Goal: Task Accomplishment & Management: Manage account settings

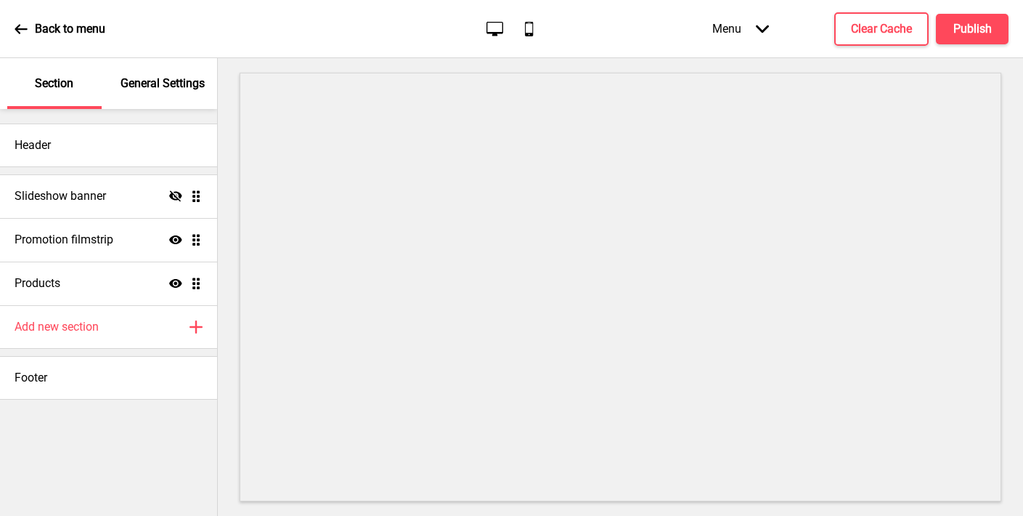
click at [148, 94] on div "General Settings" at bounding box center [163, 83] width 94 height 51
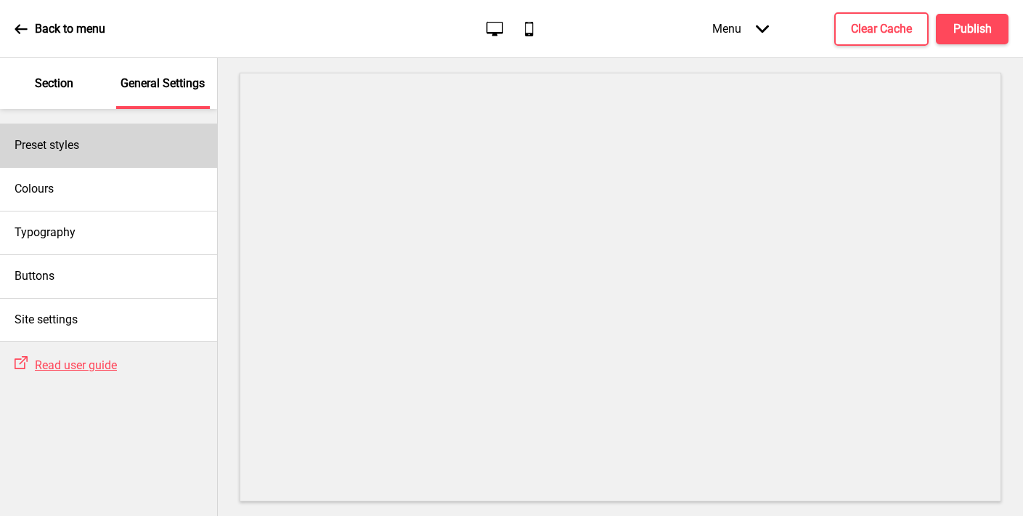
click at [107, 141] on div "Preset styles" at bounding box center [108, 145] width 217 height 44
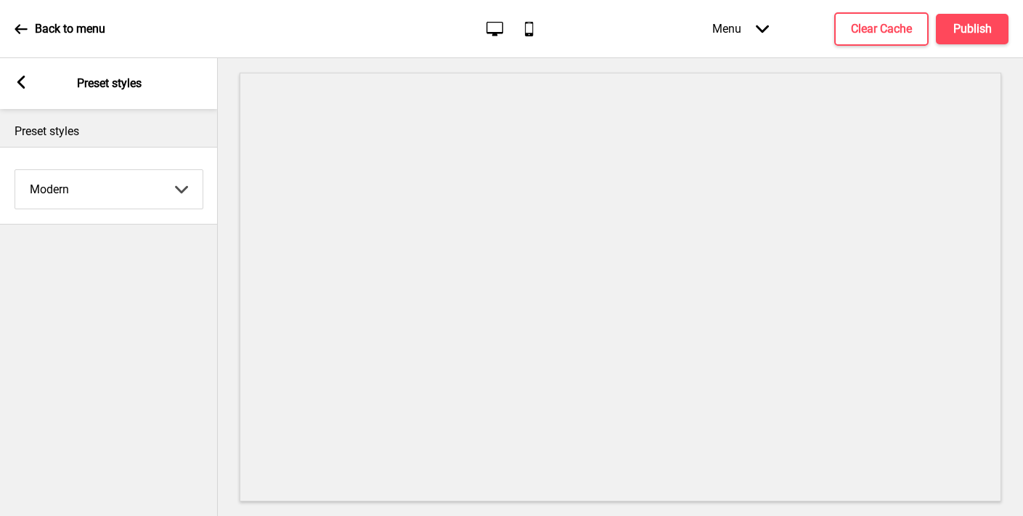
click at [115, 178] on select "Coffee Contrast Dark Earth Marine Minimalist Modern Oddle Pastel Yellow Fruits …" at bounding box center [108, 189] width 187 height 38
select select "minimalist"
click at [15, 170] on select "Coffee Contrast Dark Earth Marine Minimalist Modern Oddle Pastel Yellow Fruits …" at bounding box center [108, 189] width 187 height 38
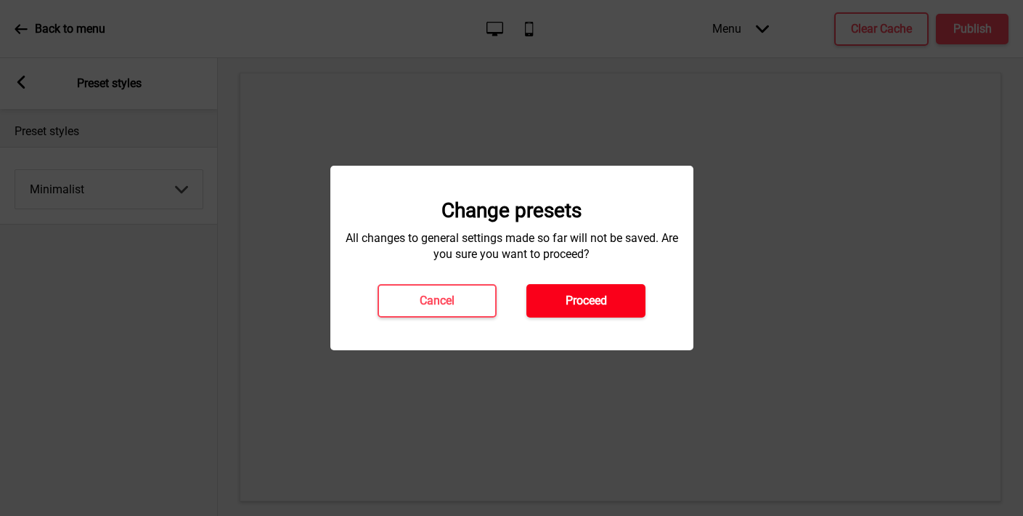
click at [588, 302] on h4 "Proceed" at bounding box center [586, 301] width 41 height 16
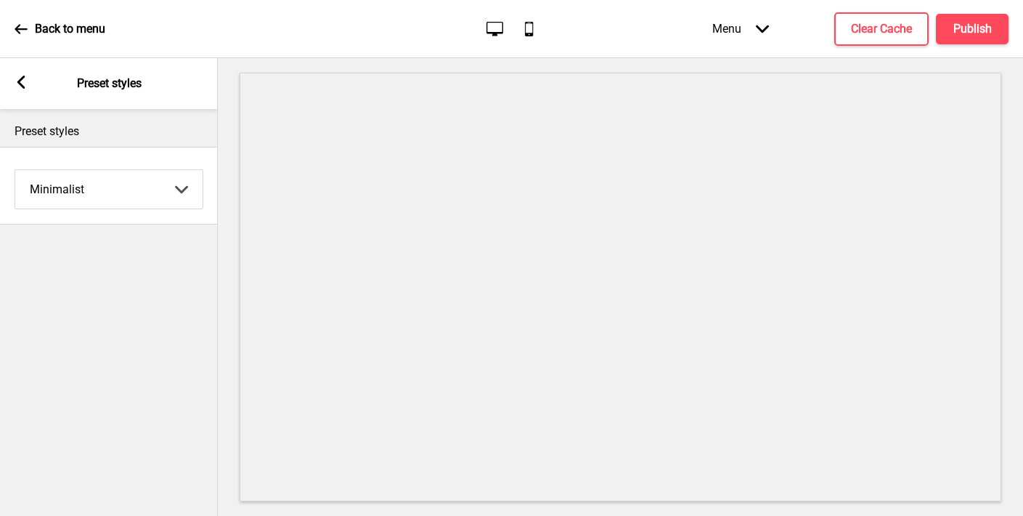
click at [22, 80] on icon at bounding box center [21, 82] width 8 height 13
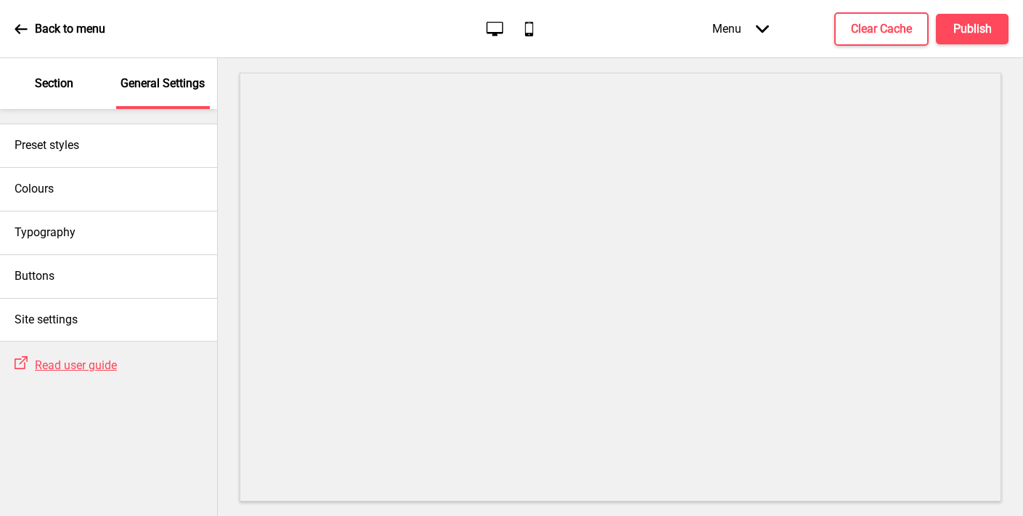
click at [50, 88] on p "Section" at bounding box center [54, 84] width 38 height 16
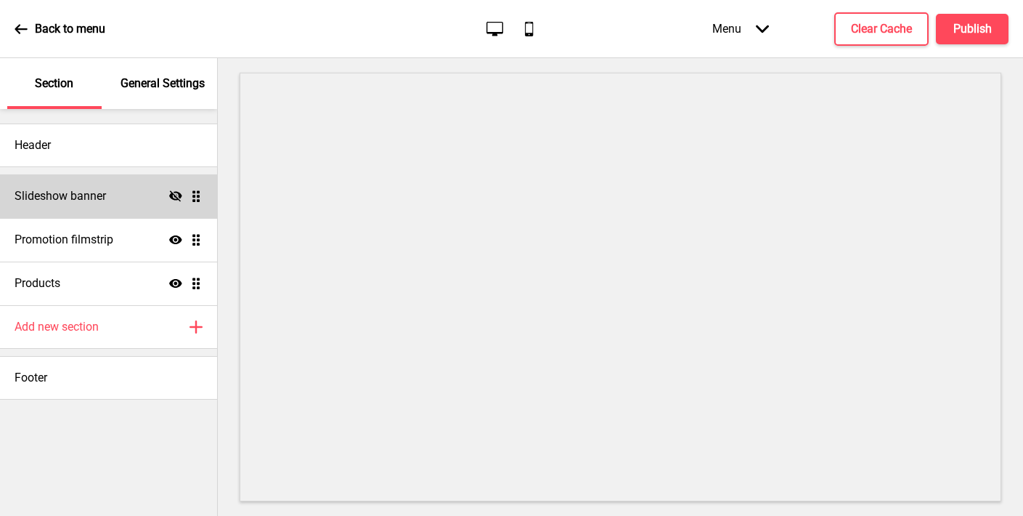
click at [177, 198] on icon at bounding box center [175, 195] width 13 height 11
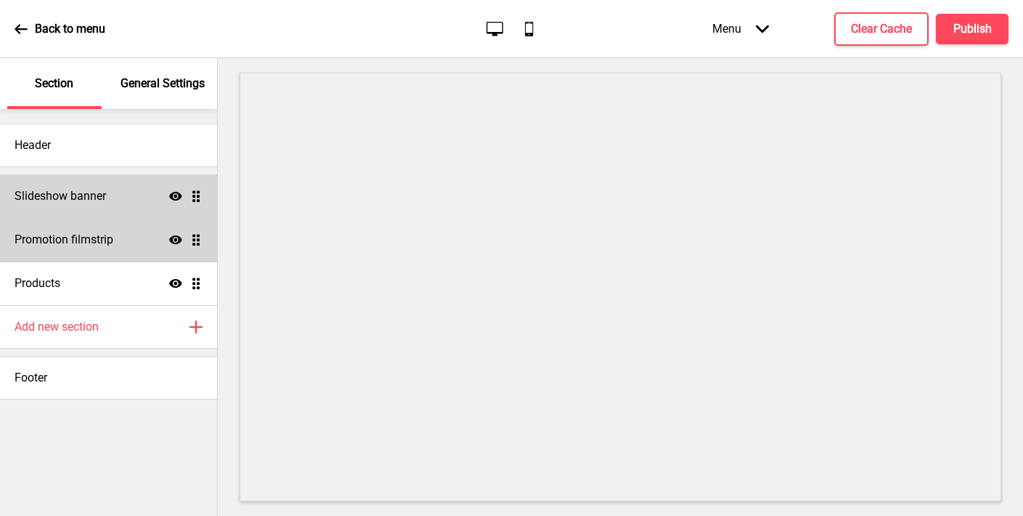
click at [127, 238] on div "Promotion filmstrip Show Drag" at bounding box center [108, 240] width 217 height 44
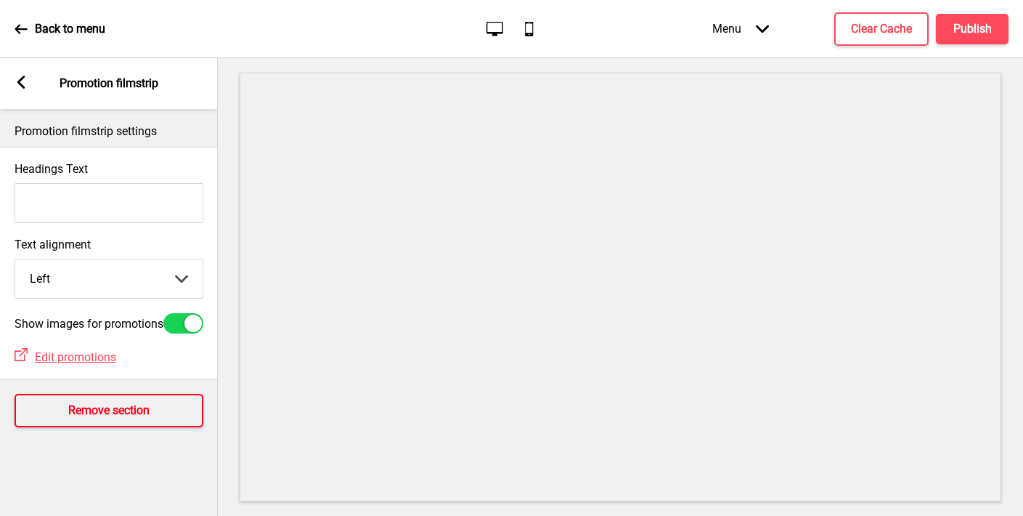
click at [66, 414] on button "Remove section" at bounding box center [109, 410] width 189 height 33
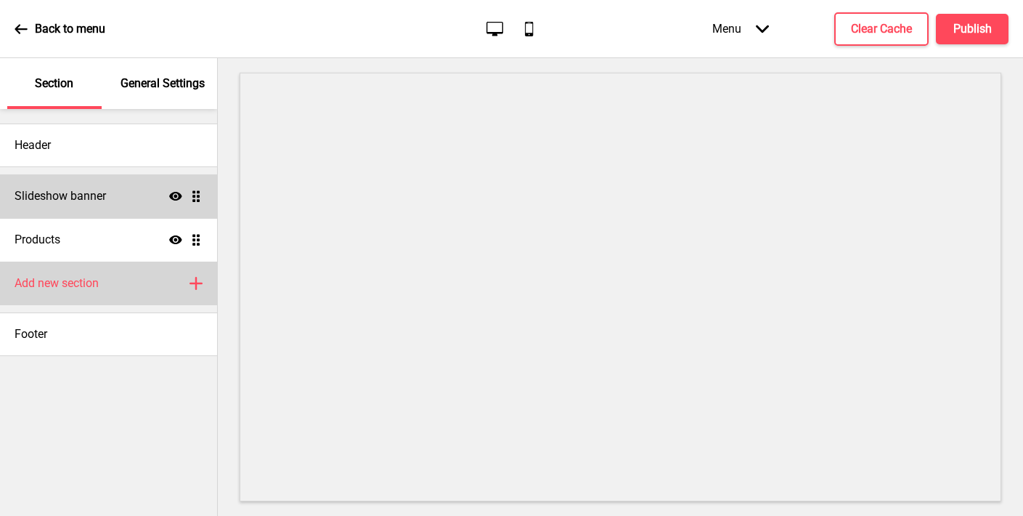
click at [59, 277] on h4 "Add new section" at bounding box center [57, 283] width 84 height 16
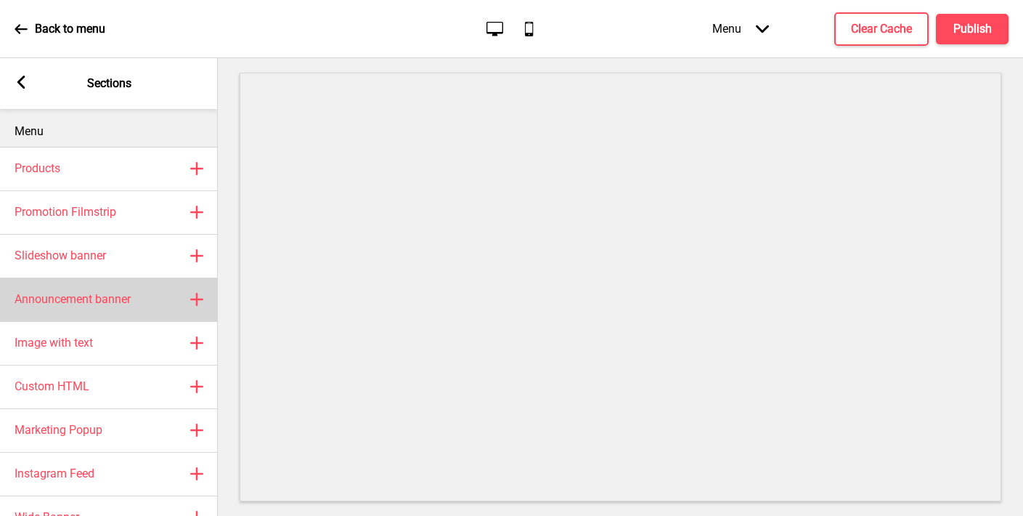
click at [75, 303] on h4 "Announcement banner" at bounding box center [73, 299] width 116 height 16
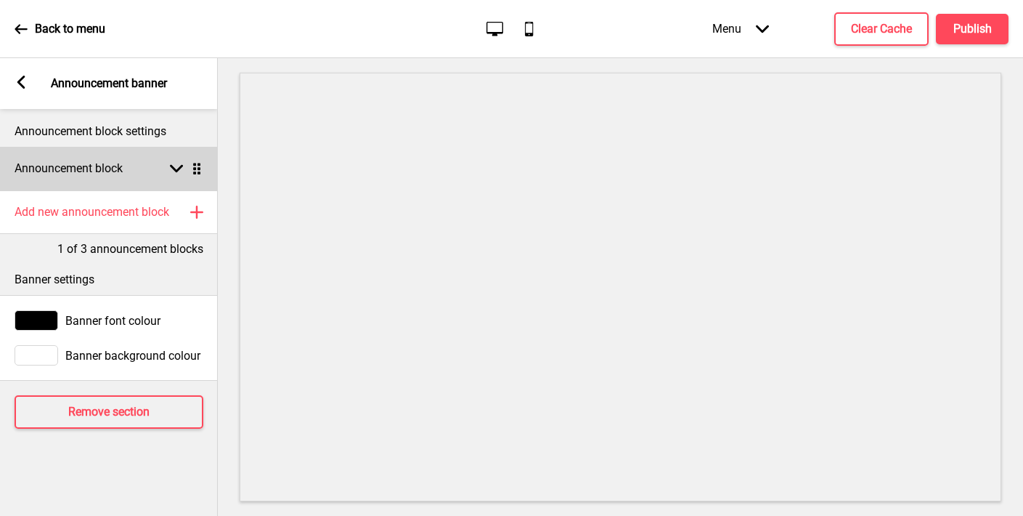
click at [81, 176] on h4 "Announcement block" at bounding box center [69, 169] width 108 height 16
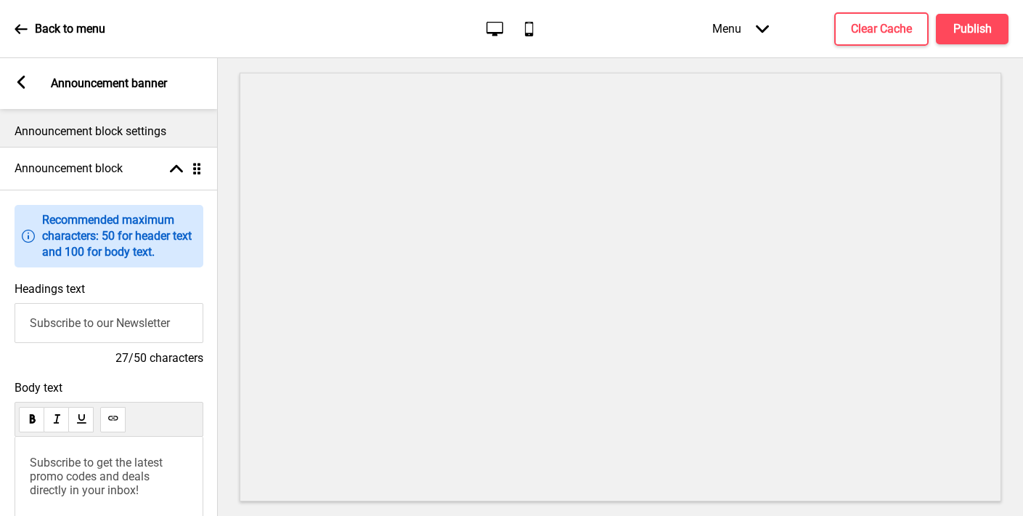
click at [60, 331] on input "Subscribe to our Newsletter" at bounding box center [109, 323] width 189 height 40
type input "w"
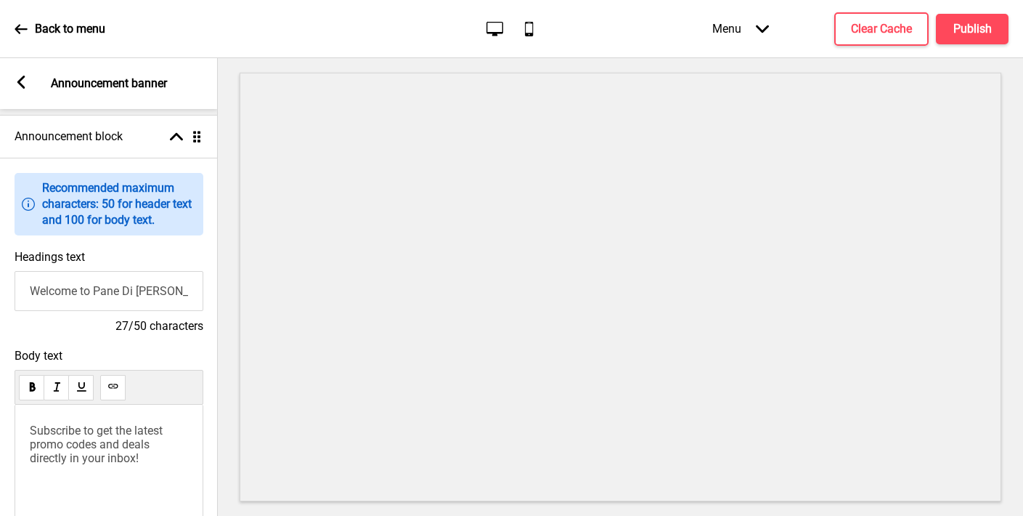
scroll to position [79, 0]
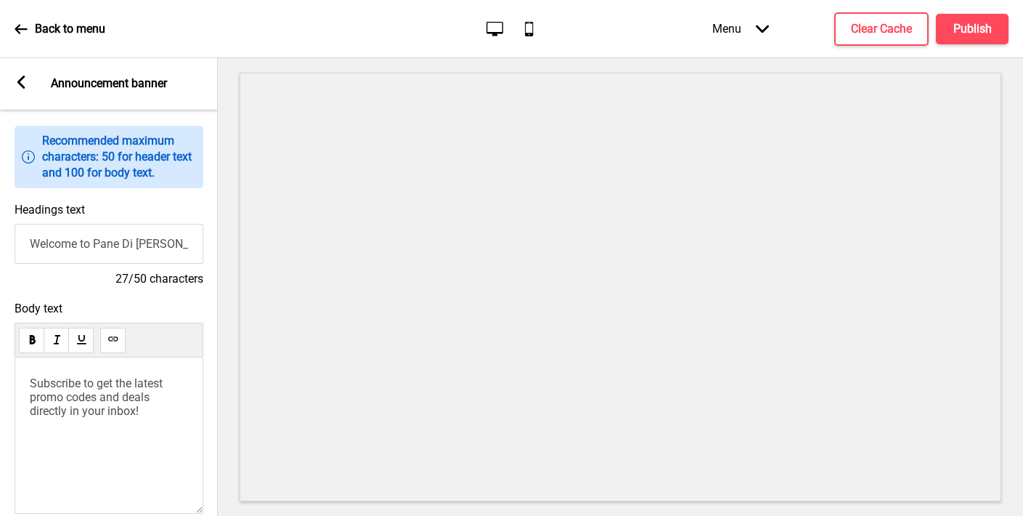
type input "Welcome to Pane Di [PERSON_NAME]"
click at [118, 386] on span "Subscribe to get the latest promo codes and deals directly in your inbox!" at bounding box center [98, 396] width 136 height 41
click at [25, 78] on g at bounding box center [21, 82] width 13 height 13
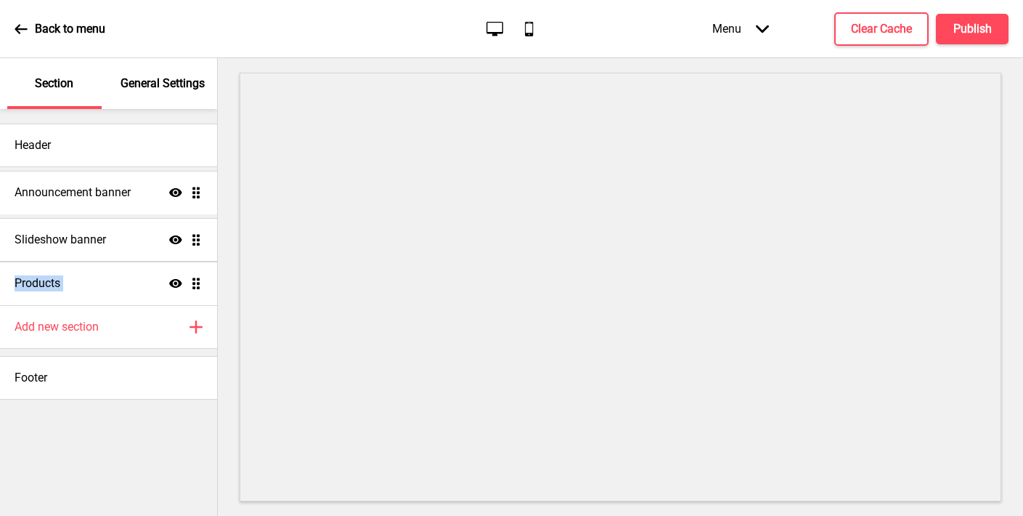
drag, startPoint x: 194, startPoint y: 283, endPoint x: 194, endPoint y: 192, distance: 90.8
click at [194, 192] on ul "Slideshow banner Show Drag Products Show Drag Announcement banner Show Drag" at bounding box center [108, 239] width 217 height 131
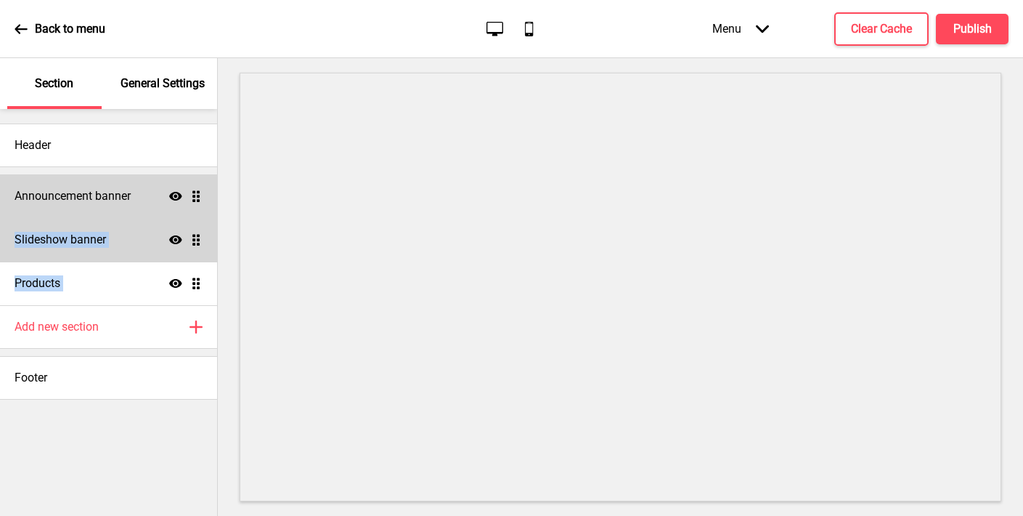
click at [101, 248] on div "Slideshow banner Show Drag" at bounding box center [108, 240] width 217 height 44
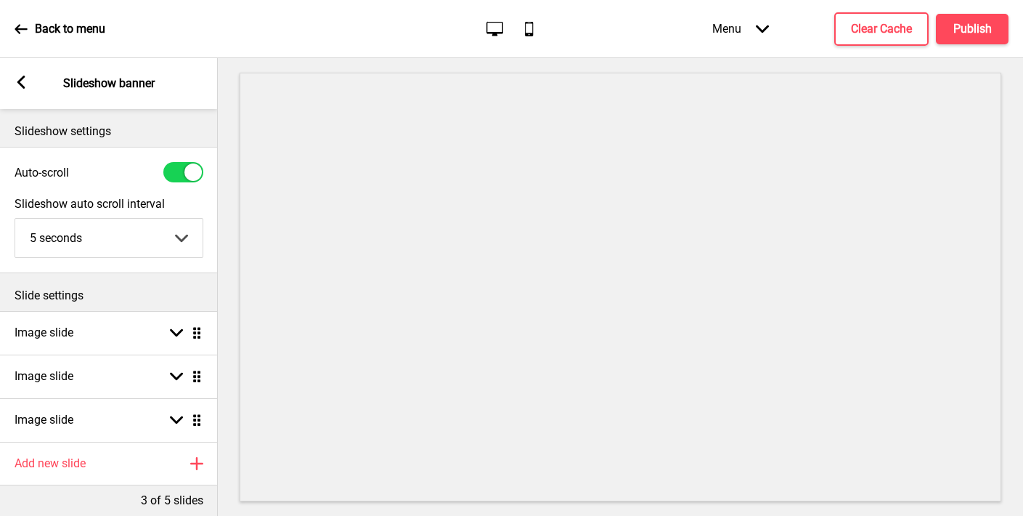
click at [177, 175] on div at bounding box center [183, 172] width 40 height 20
checkbox input "false"
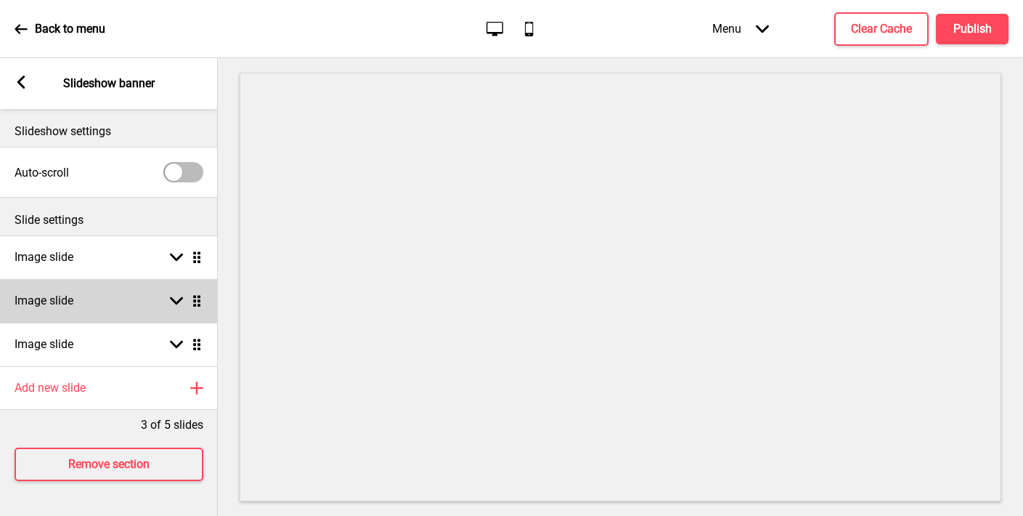
click at [109, 306] on div "Image slide Arrow down Drag" at bounding box center [109, 301] width 218 height 44
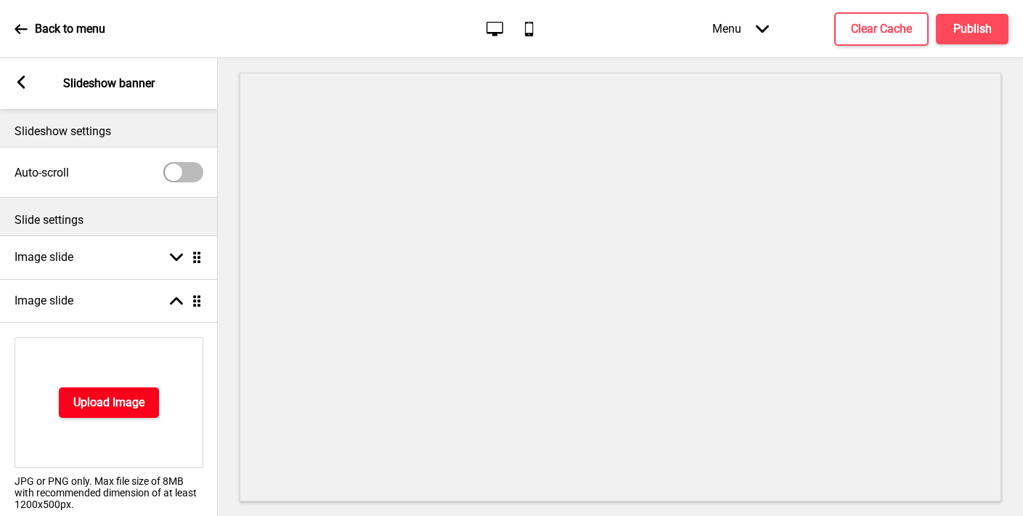
drag, startPoint x: 85, startPoint y: 409, endPoint x: 43, endPoint y: 427, distance: 45.9
click at [43, 427] on div "Upload Image" at bounding box center [109, 402] width 189 height 131
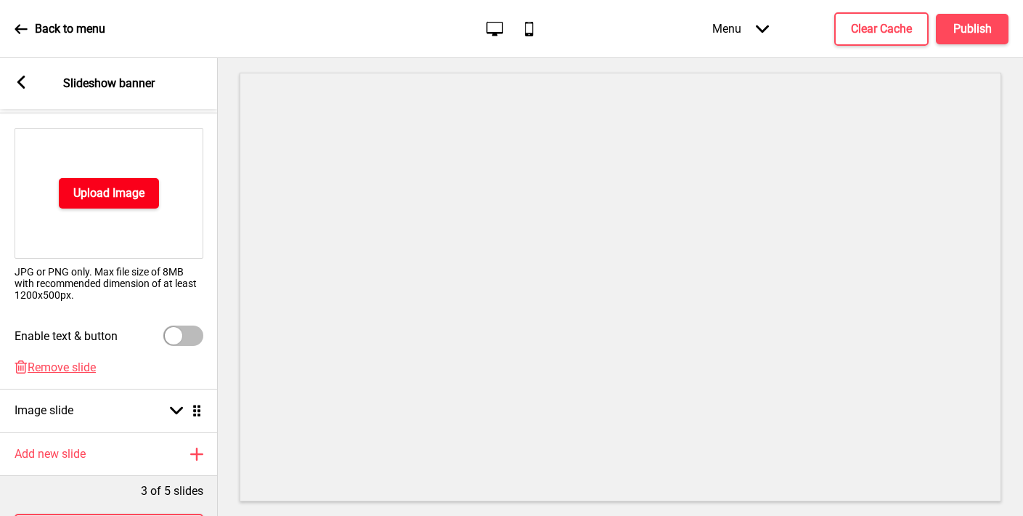
scroll to position [269, 0]
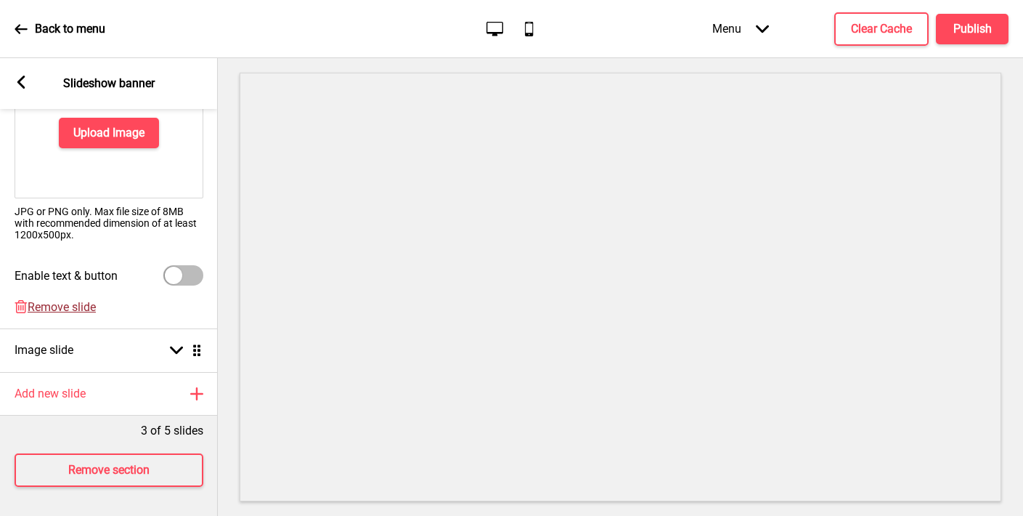
click at [46, 304] on span "Remove slide" at bounding box center [62, 307] width 68 height 14
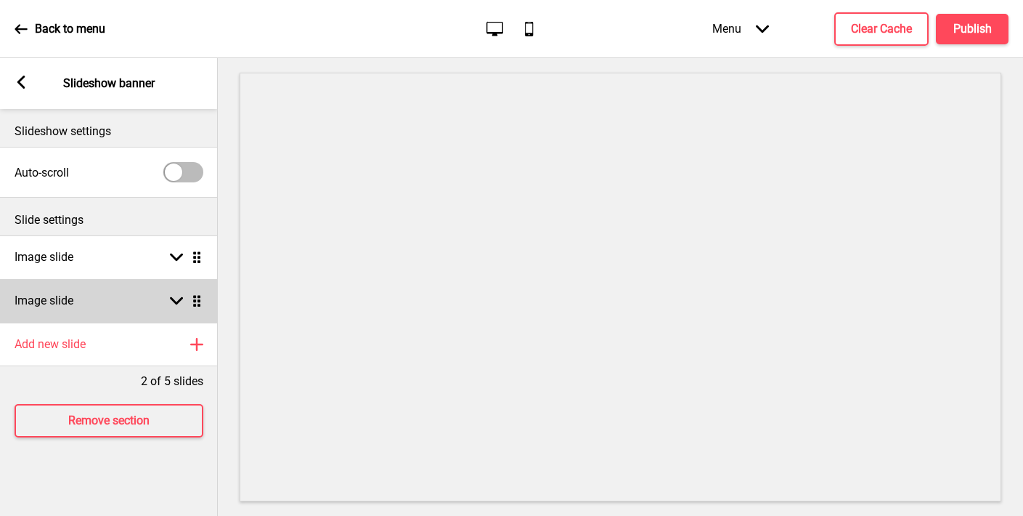
click at [54, 301] on h4 "Image slide" at bounding box center [44, 301] width 59 height 16
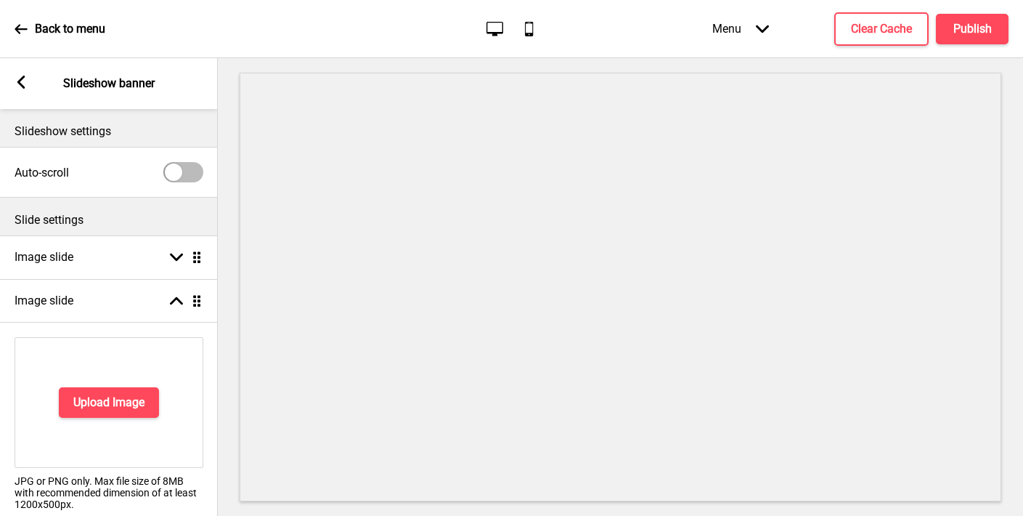
scroll to position [211, 0]
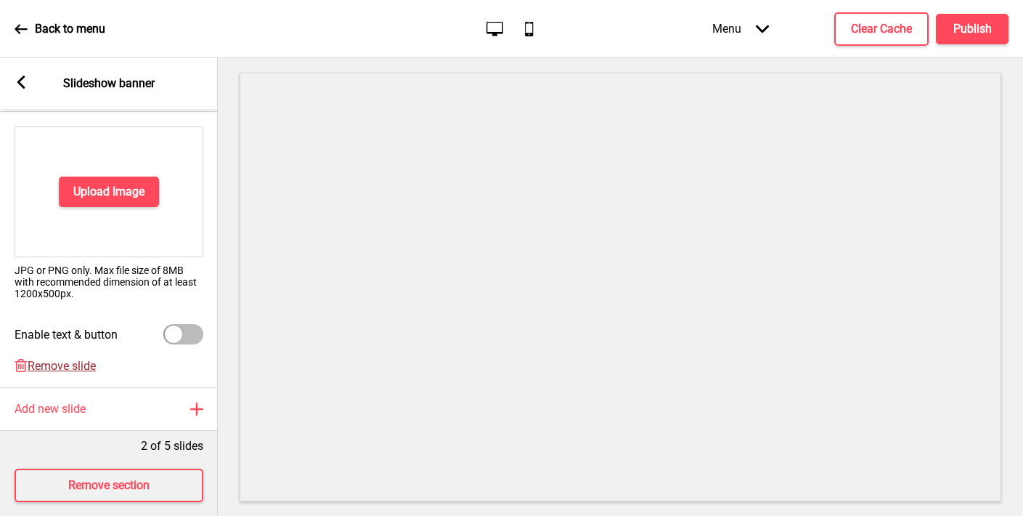
click at [54, 370] on span "Remove slide" at bounding box center [62, 366] width 68 height 14
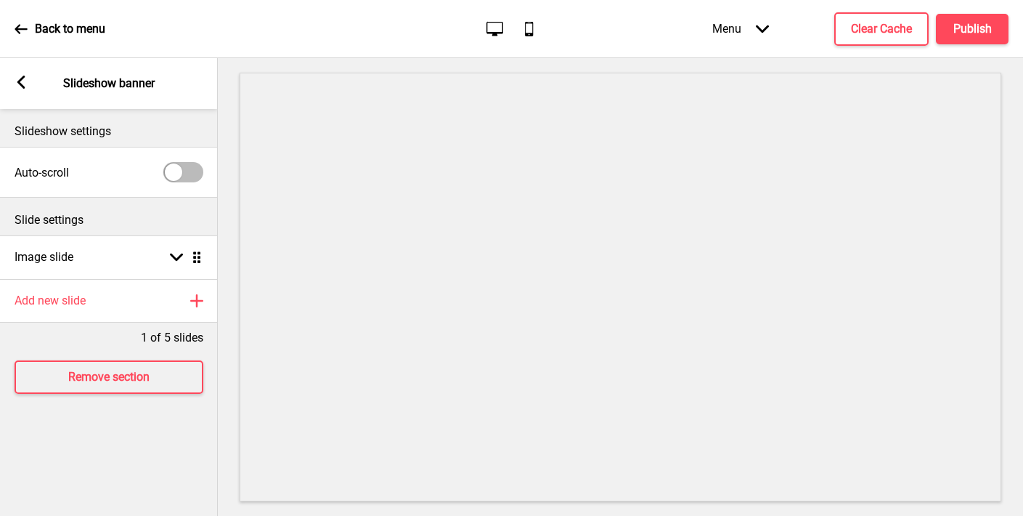
scroll to position [0, 0]
click at [32, 78] on div "Arrow left Slideshow banner" at bounding box center [109, 83] width 218 height 51
click at [24, 75] on div "Arrow left Slideshow banner" at bounding box center [109, 83] width 218 height 51
click at [23, 81] on rect at bounding box center [21, 82] width 13 height 13
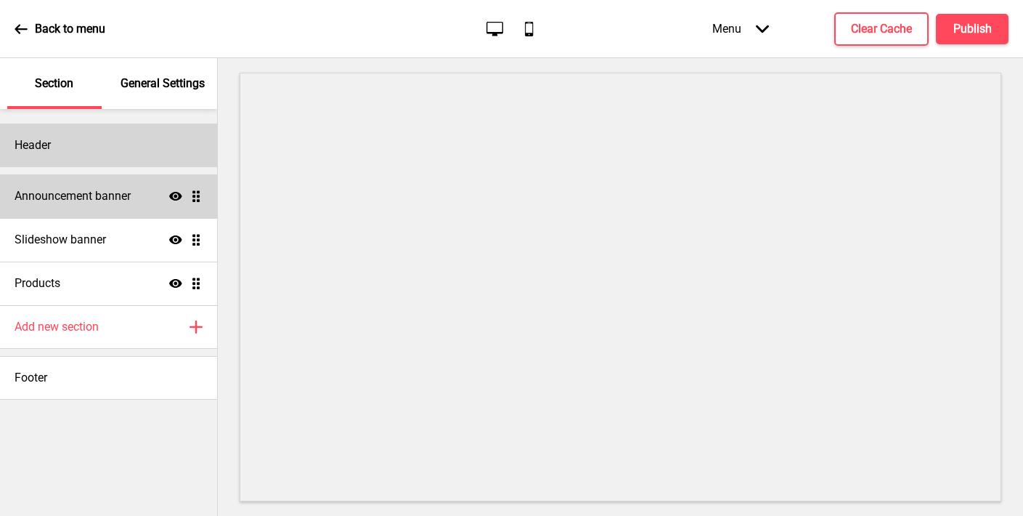
click at [114, 147] on div "Header" at bounding box center [108, 145] width 217 height 44
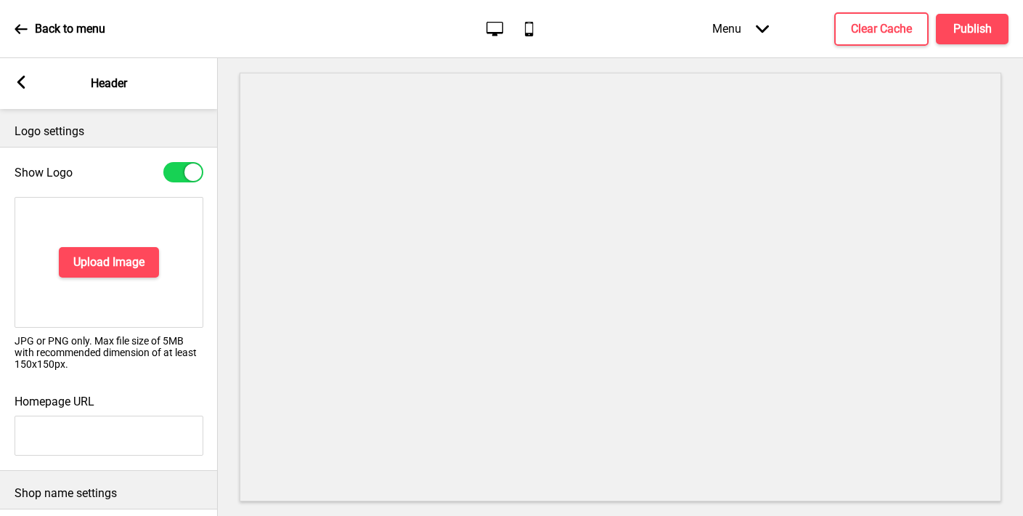
click at [179, 171] on div at bounding box center [183, 172] width 40 height 20
checkbox input "false"
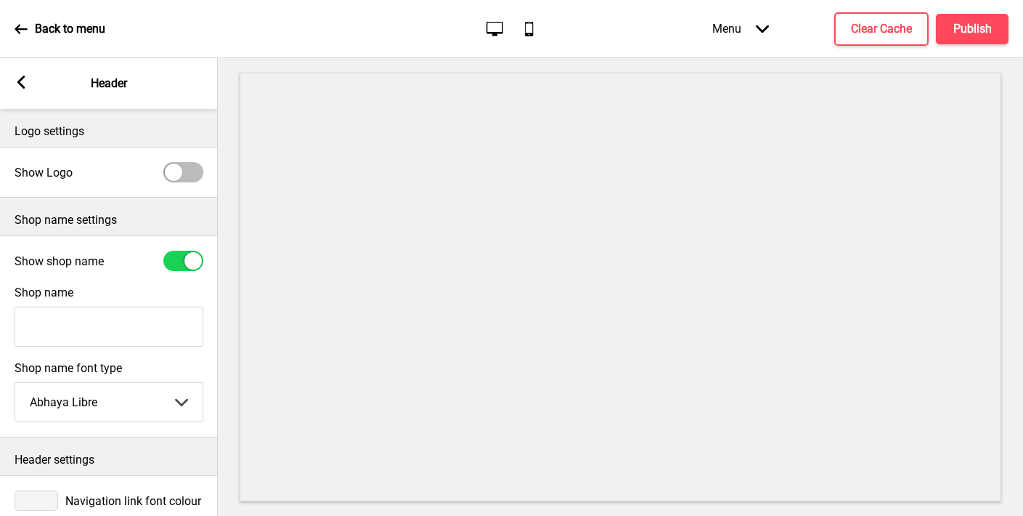
scroll to position [60, 0]
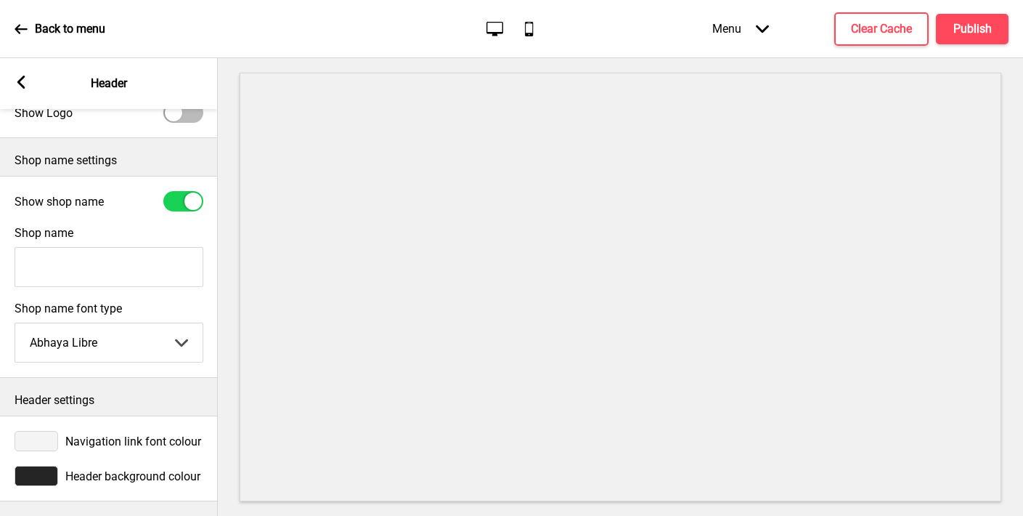
click at [110, 263] on input "Shop name" at bounding box center [109, 267] width 189 height 40
type input "{"
type input "Pane di [PERSON_NAME]"
click at [20, 84] on icon at bounding box center [21, 82] width 8 height 13
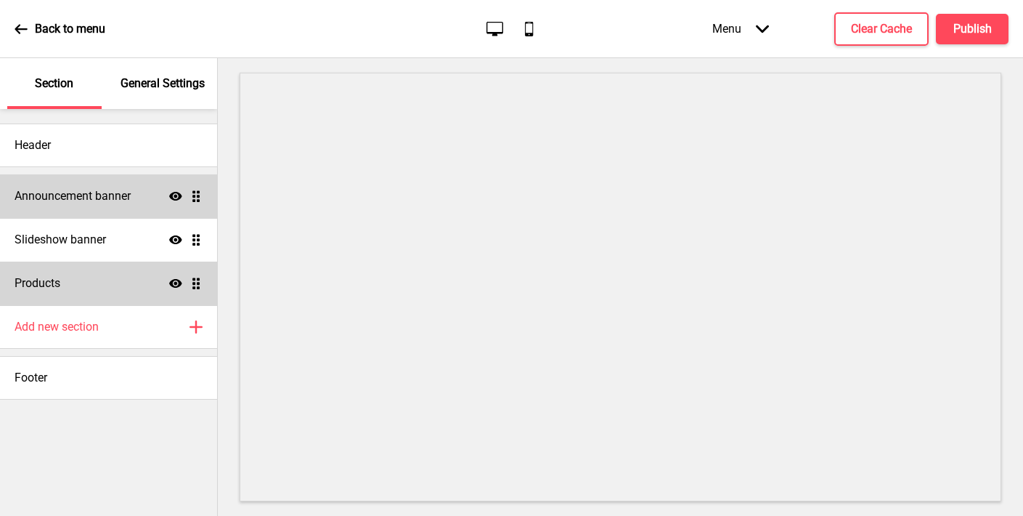
click at [118, 277] on div "Products Show Drag" at bounding box center [108, 283] width 217 height 44
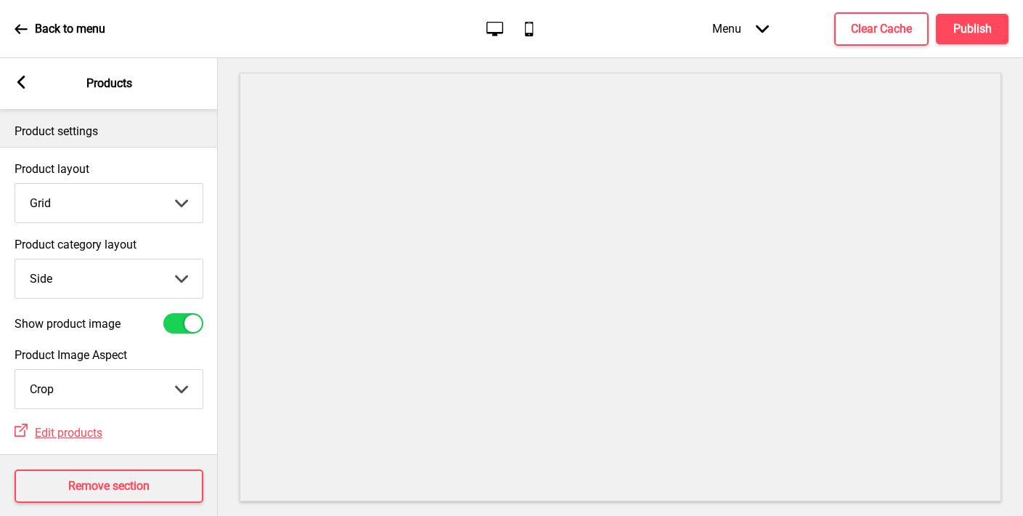
click at [84, 200] on select "Grid List" at bounding box center [108, 203] width 187 height 38
click at [62, 276] on select "Top Side" at bounding box center [108, 278] width 187 height 38
select select "top"
click at [15, 259] on select "Top Side" at bounding box center [108, 278] width 187 height 38
click at [68, 205] on select "Grid List" at bounding box center [108, 203] width 187 height 38
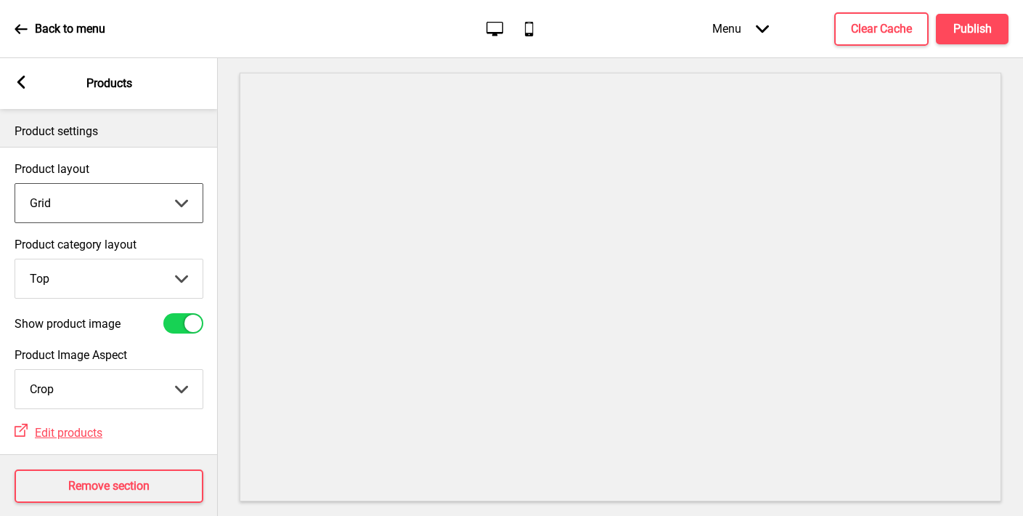
click at [64, 208] on select "Grid List" at bounding box center [108, 203] width 187 height 38
select select "list"
click at [15, 184] on select "Grid List" at bounding box center [108, 203] width 187 height 38
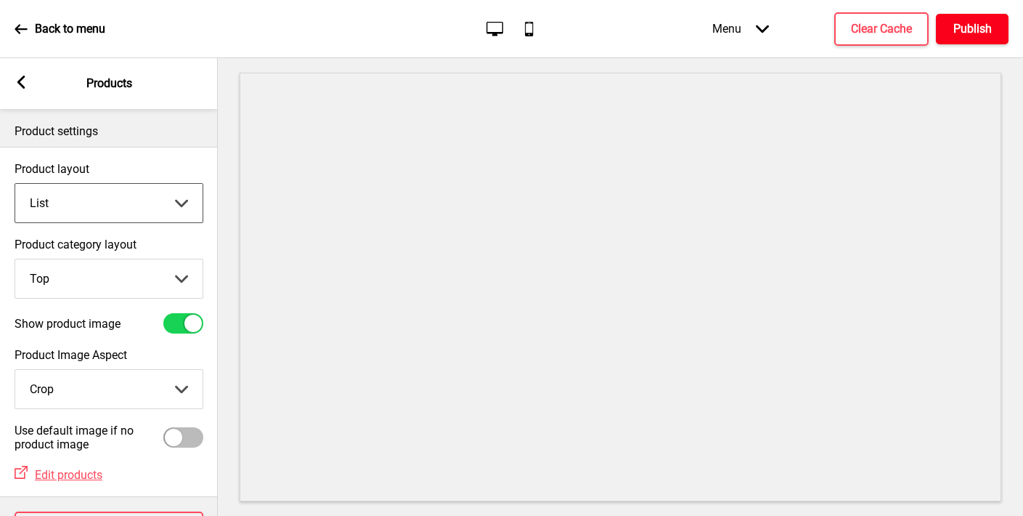
click at [967, 32] on h4 "Publish" at bounding box center [973, 29] width 38 height 16
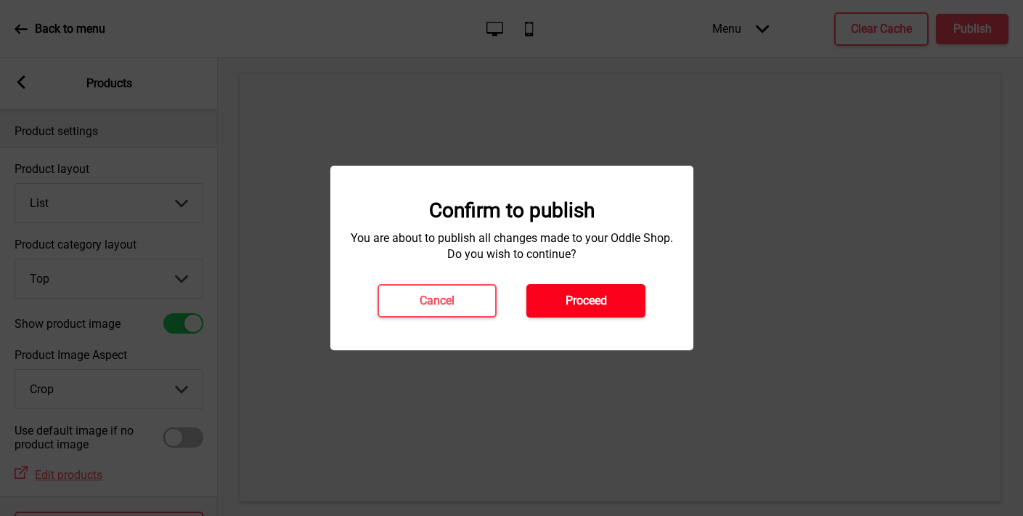
click at [593, 301] on h4 "Proceed" at bounding box center [586, 301] width 41 height 16
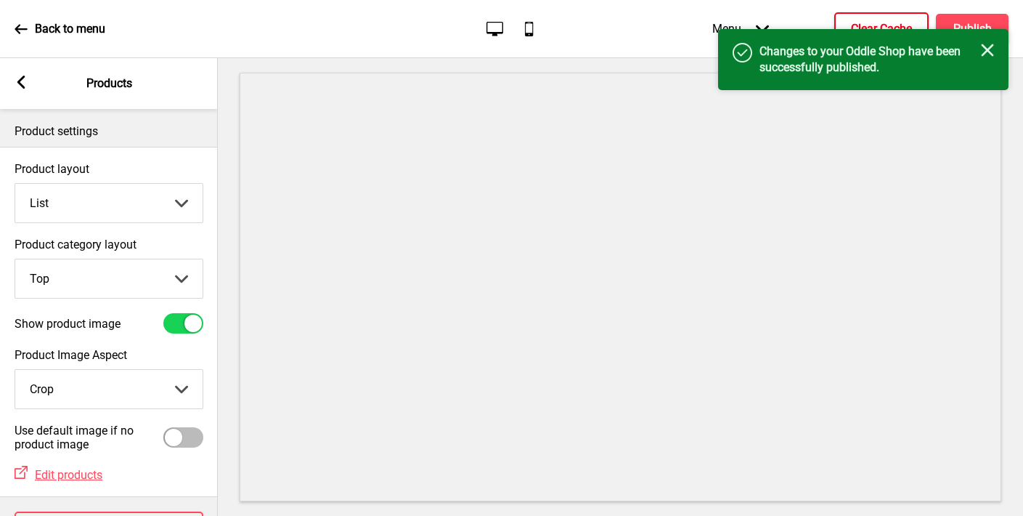
click at [875, 23] on h4 "Clear Cache" at bounding box center [881, 29] width 61 height 16
